Goal: Browse casually

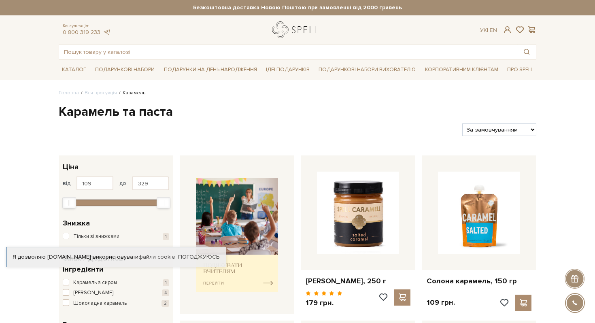
click at [299, 26] on link "logo" at bounding box center [297, 29] width 51 height 17
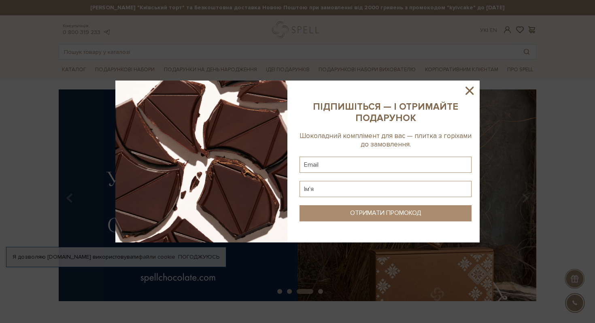
click at [465, 90] on icon at bounding box center [470, 91] width 14 height 14
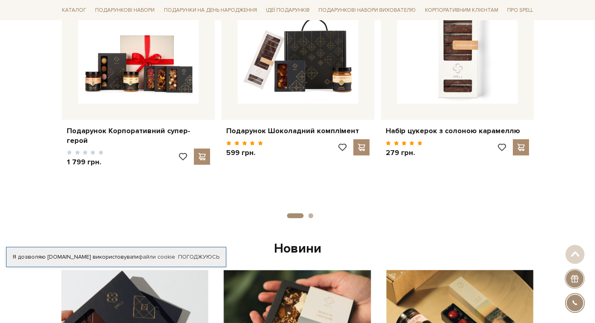
scroll to position [394, 0]
